Goal: Task Accomplishment & Management: Manage account settings

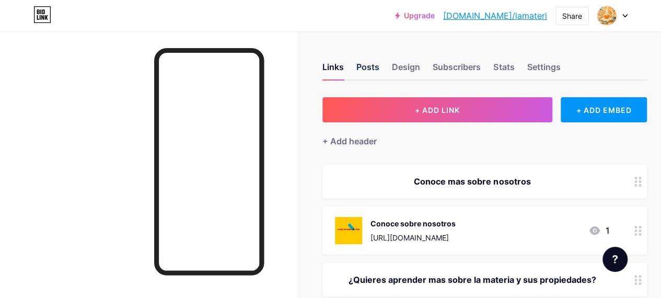
click at [376, 65] on div "Posts" at bounding box center [368, 70] width 23 height 19
click at [415, 65] on div "Design" at bounding box center [406, 70] width 28 height 19
click at [461, 69] on div "Subscribers" at bounding box center [457, 70] width 48 height 19
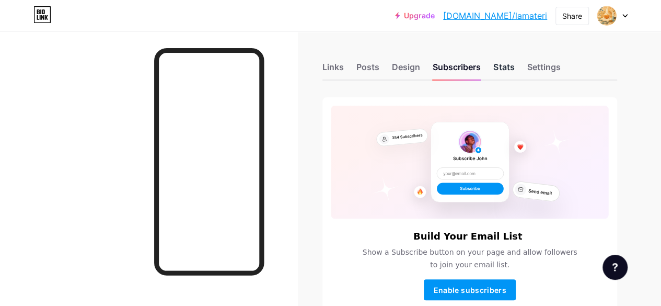
click at [500, 69] on div "Stats" at bounding box center [503, 70] width 21 height 19
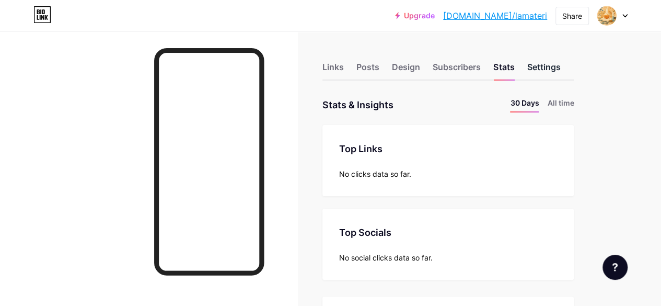
scroll to position [306, 661]
click at [548, 66] on div "Settings" at bounding box center [543, 70] width 33 height 19
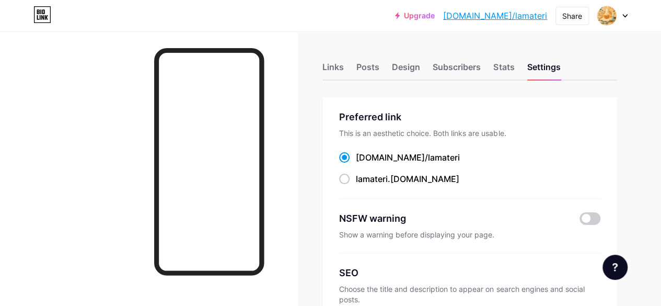
click at [327, 64] on div "Links" at bounding box center [333, 70] width 21 height 19
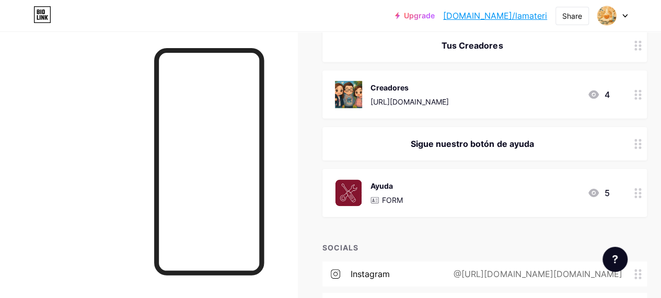
scroll to position [1747, 0]
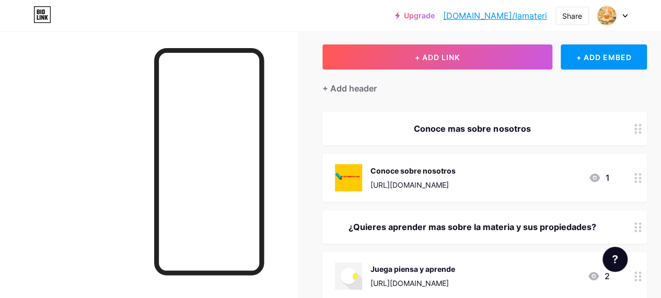
scroll to position [0, 0]
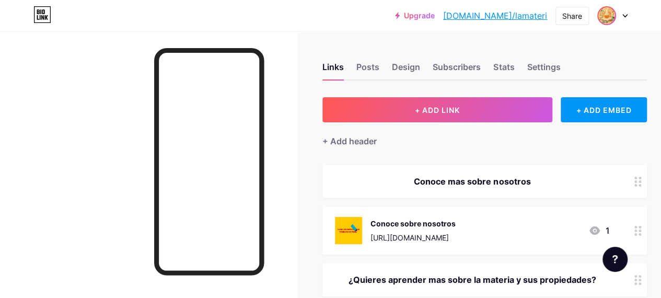
click at [604, 16] on img at bounding box center [607, 15] width 17 height 17
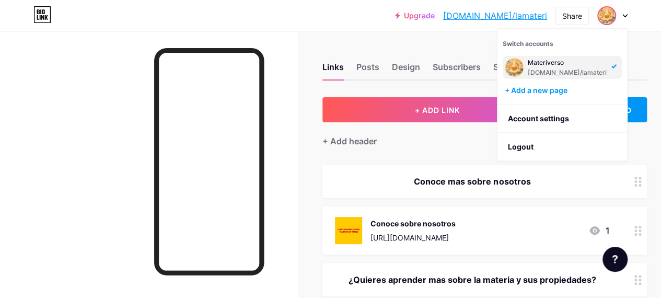
click at [624, 18] on div at bounding box center [613, 15] width 30 height 19
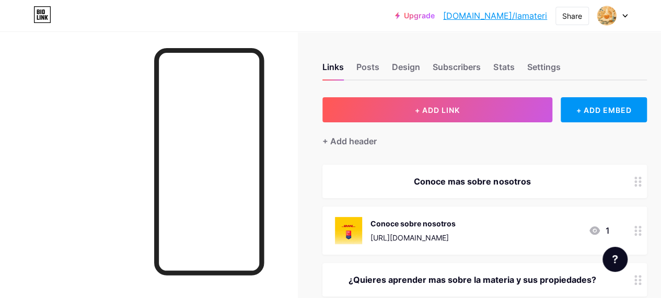
click at [624, 18] on div at bounding box center [613, 15] width 30 height 19
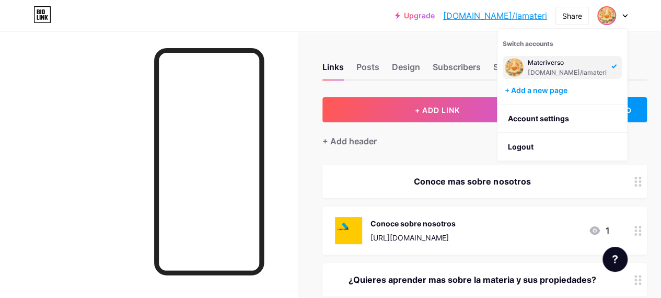
click at [393, 44] on div "Links Posts Design Subscribers Stats Settings" at bounding box center [485, 62] width 325 height 37
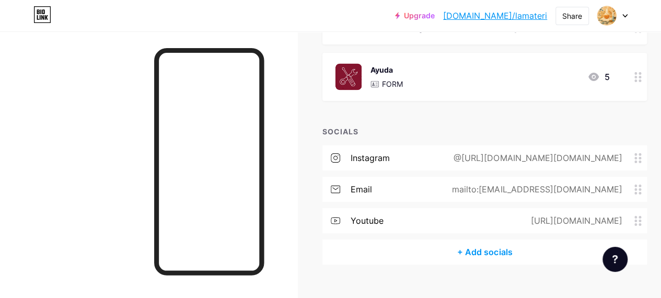
scroll to position [1747, 0]
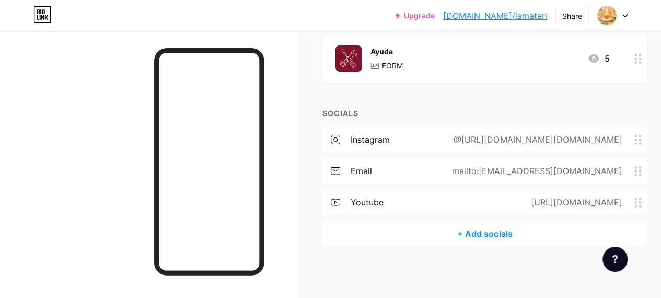
click at [291, 112] on div at bounding box center [148, 180] width 297 height 298
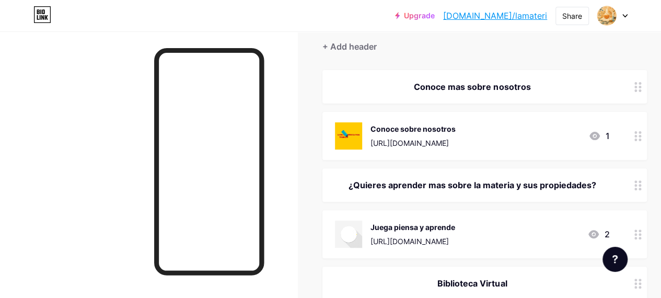
scroll to position [53, 0]
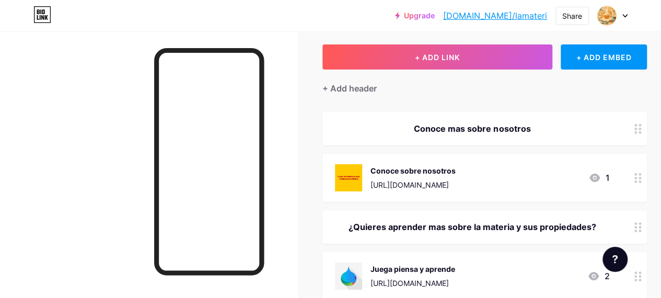
click at [285, 169] on div at bounding box center [148, 180] width 297 height 298
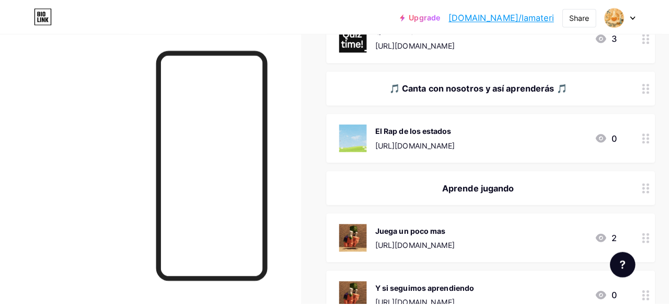
scroll to position [492, 0]
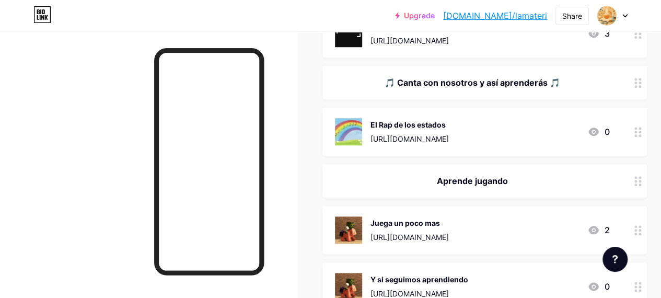
click at [441, 140] on div "[URL][DOMAIN_NAME]" at bounding box center [410, 138] width 78 height 11
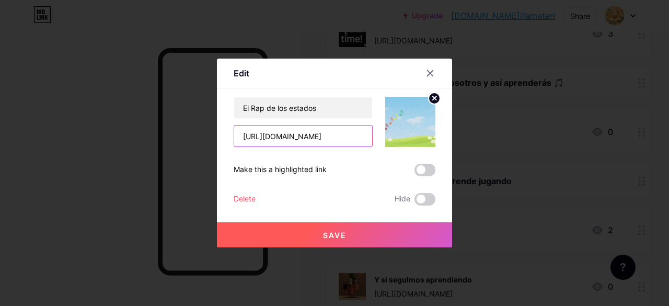
scroll to position [0, 56]
drag, startPoint x: 242, startPoint y: 135, endPoint x: 377, endPoint y: 145, distance: 135.7
click at [377, 145] on div "El Rap de los estados [URL][DOMAIN_NAME]" at bounding box center [335, 122] width 202 height 50
click at [346, 226] on button "Save" at bounding box center [334, 234] width 235 height 25
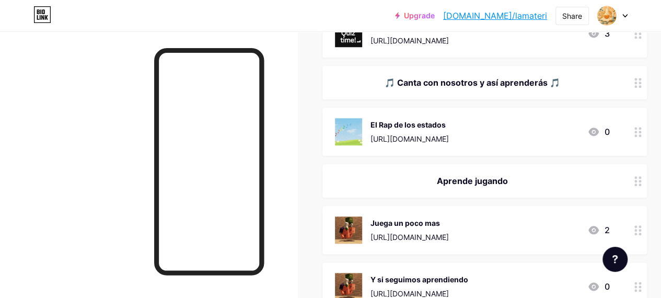
click at [418, 128] on div "El Rap de los estados" at bounding box center [410, 124] width 78 height 11
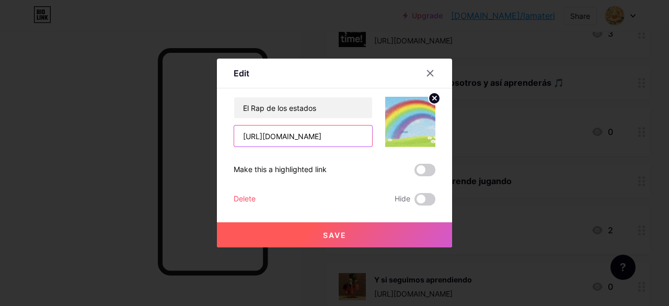
scroll to position [0, 56]
drag, startPoint x: 241, startPoint y: 140, endPoint x: 377, endPoint y: 163, distance: 137.8
click at [377, 163] on div "El Rap de los estados [URL][DOMAIN_NAME] Make this a highlighted link Delete Hi…" at bounding box center [335, 151] width 202 height 109
